Goal: Task Accomplishment & Management: Use online tool/utility

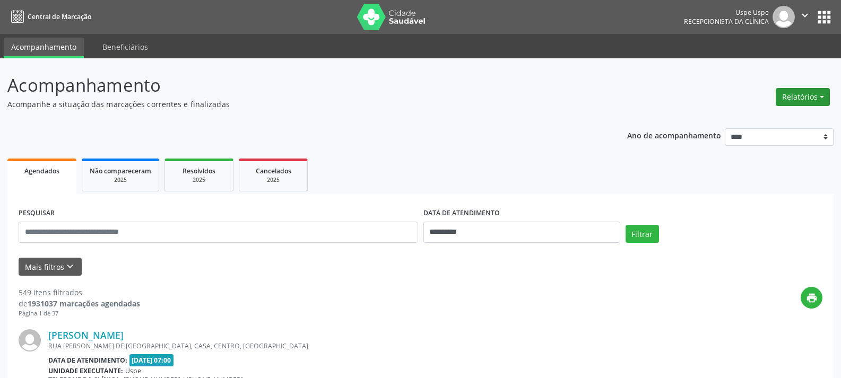
click at [785, 99] on button "Relatórios" at bounding box center [803, 97] width 54 height 18
click at [762, 118] on link "Agendamentos" at bounding box center [773, 119] width 114 height 15
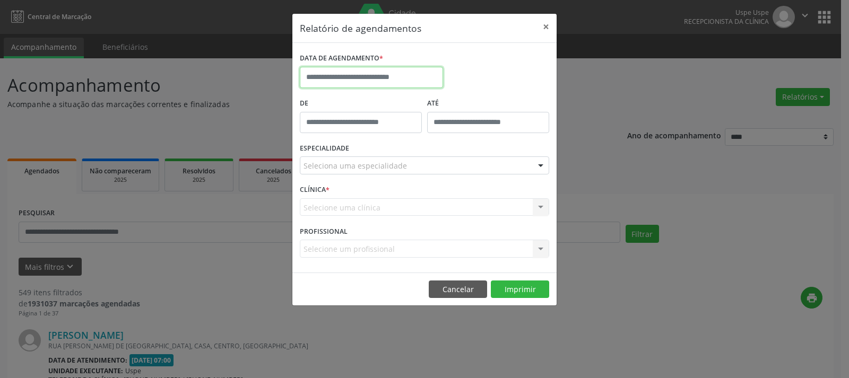
click at [347, 76] on input "text" at bounding box center [371, 77] width 143 height 21
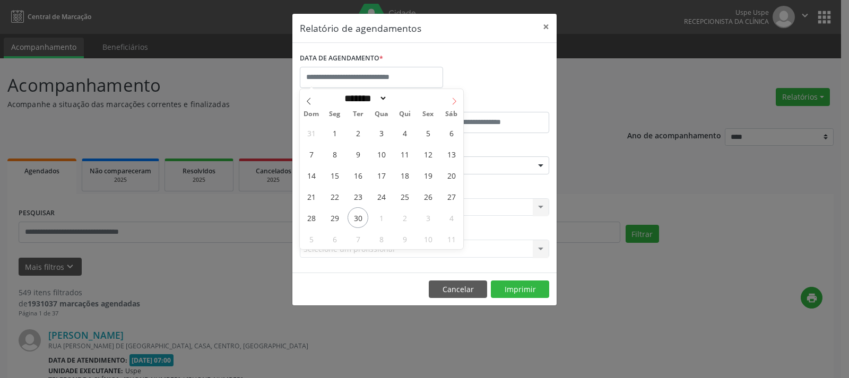
click at [451, 102] on icon at bounding box center [453, 101] width 7 height 7
select select "*"
click at [383, 134] on span "1" at bounding box center [381, 133] width 21 height 21
type input "**********"
click at [383, 134] on span "1" at bounding box center [381, 133] width 21 height 21
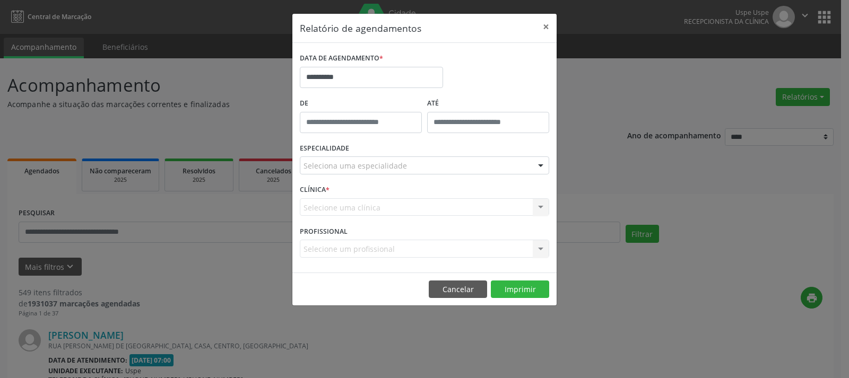
click at [434, 168] on div "Seleciona uma especialidade" at bounding box center [424, 166] width 249 height 18
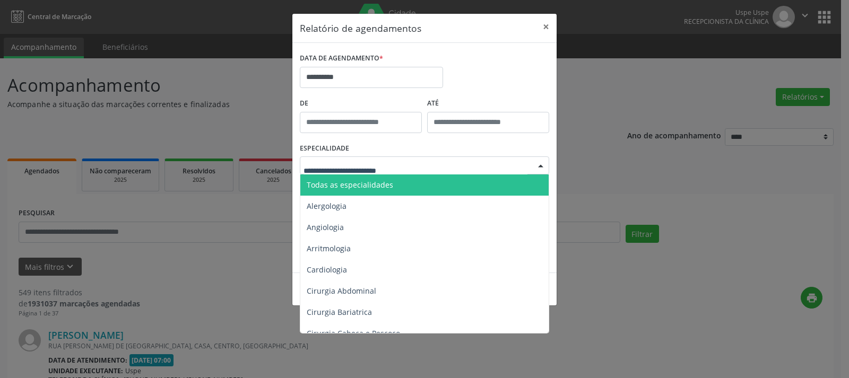
click at [386, 183] on span "Todas as especialidades" at bounding box center [350, 185] width 86 height 10
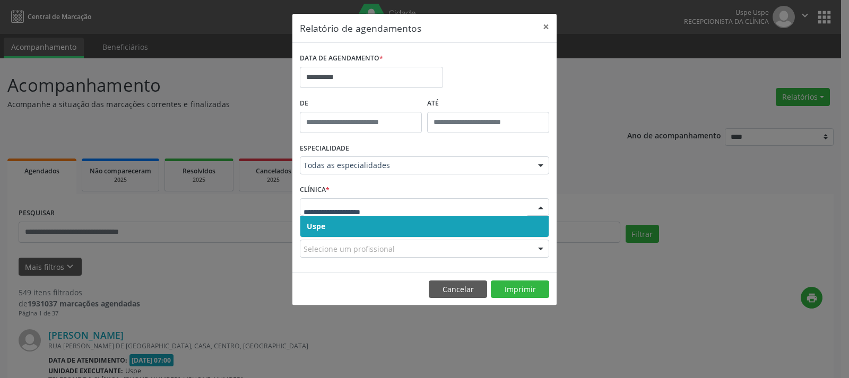
click at [343, 227] on span "Uspe" at bounding box center [424, 226] width 248 height 21
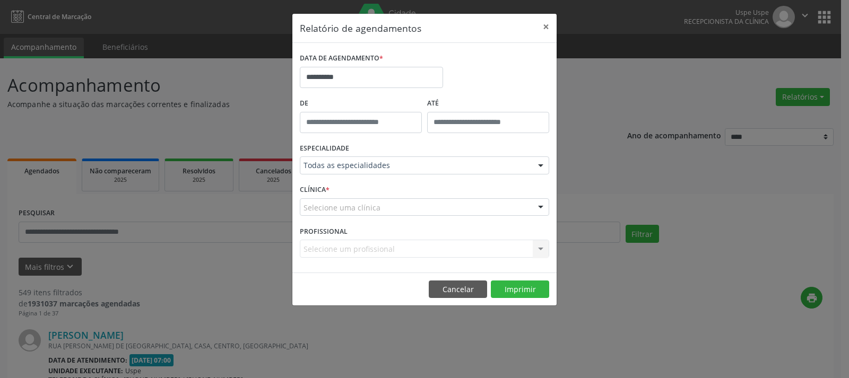
click at [440, 252] on div "Selecione um profissional Nenhum resultado encontrado para: " " Não há nenhuma …" at bounding box center [424, 249] width 249 height 18
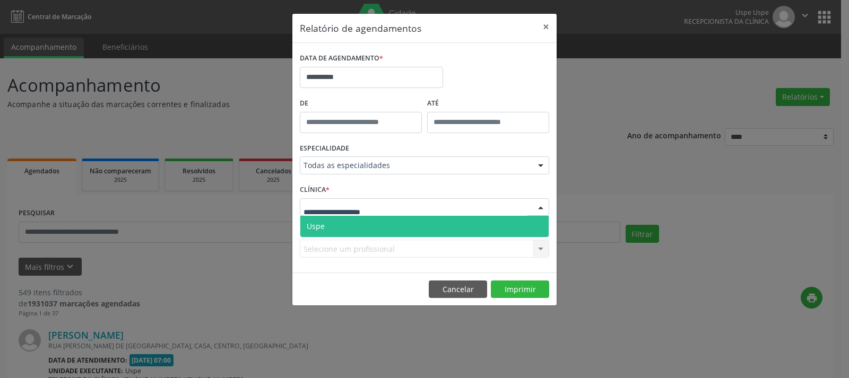
click at [343, 230] on span "Uspe" at bounding box center [424, 226] width 248 height 21
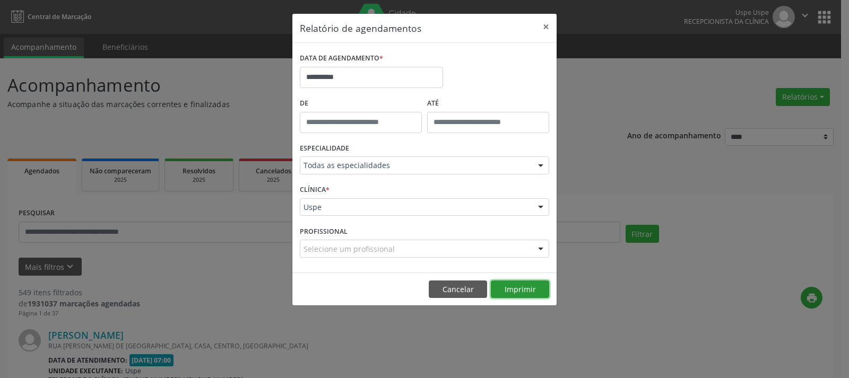
click at [512, 287] on button "Imprimir" at bounding box center [520, 290] width 58 height 18
click at [470, 300] on footer "Cancelar Imprimir" at bounding box center [424, 289] width 264 height 33
click at [465, 293] on button "Cancelar" at bounding box center [458, 290] width 58 height 18
